Goal: Information Seeking & Learning: Learn about a topic

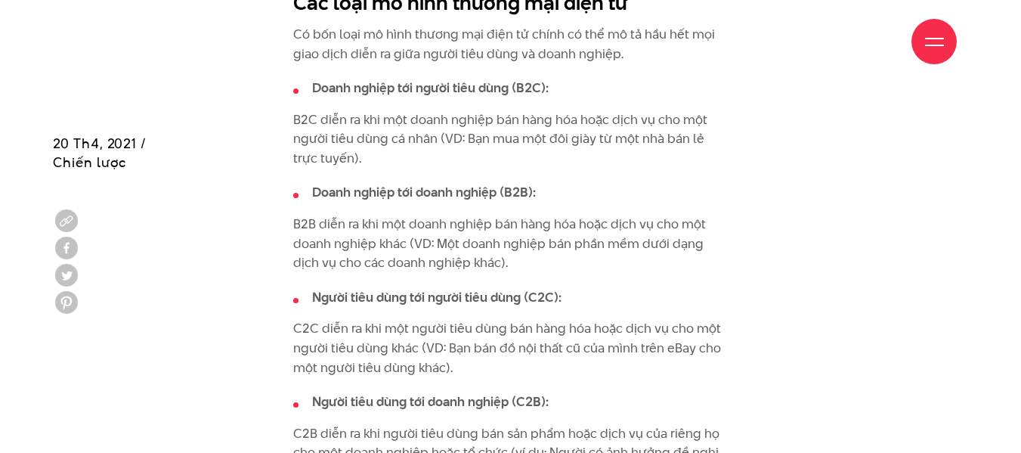
scroll to position [1814, 0]
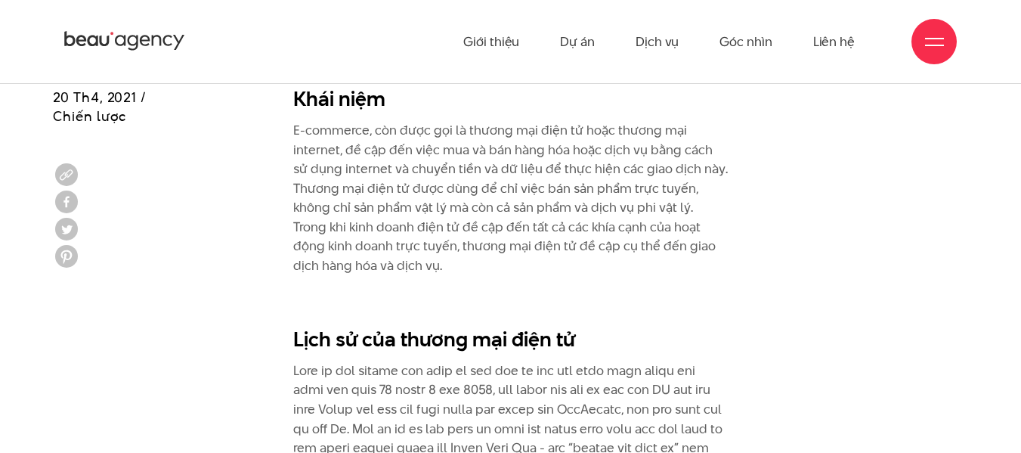
scroll to position [907, 0]
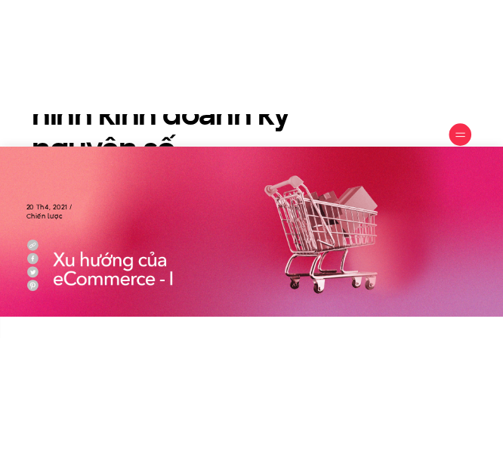
scroll to position [454, 0]
